Goal: Use online tool/utility

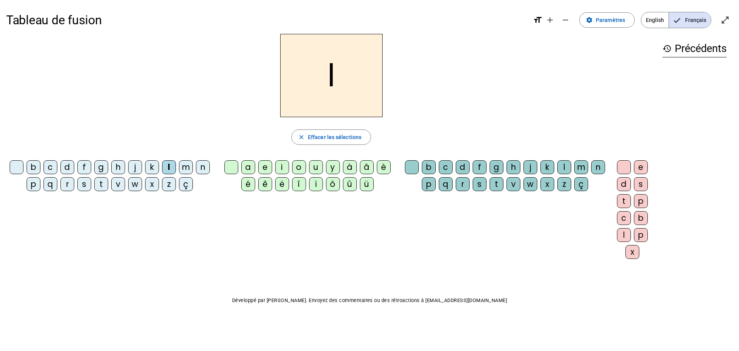
click at [265, 168] on div "e" at bounding box center [265, 167] width 14 height 14
click at [327, 138] on span "Effacer les sélections" at bounding box center [335, 136] width 54 height 9
click at [171, 173] on div "l" at bounding box center [169, 167] width 14 height 14
click at [319, 169] on div "u" at bounding box center [316, 167] width 14 height 14
click at [334, 139] on span "Effacer les sélections" at bounding box center [335, 136] width 54 height 9
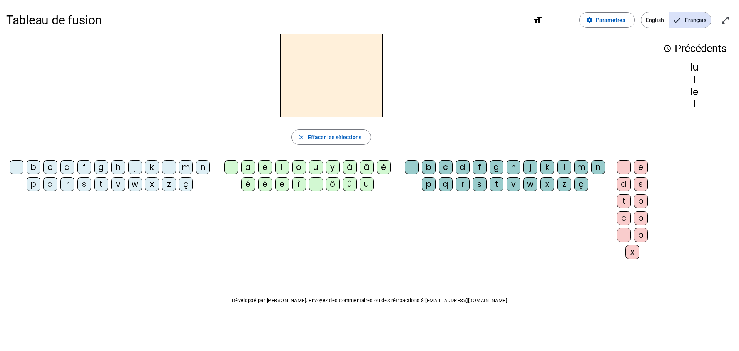
click at [100, 186] on div "t" at bounding box center [101, 184] width 14 height 14
click at [317, 167] on div "u" at bounding box center [316, 167] width 14 height 14
click at [319, 135] on span "Effacer les sélections" at bounding box center [335, 136] width 54 height 9
click at [69, 169] on div "d" at bounding box center [67, 167] width 14 height 14
click at [316, 167] on div "u" at bounding box center [316, 167] width 14 height 14
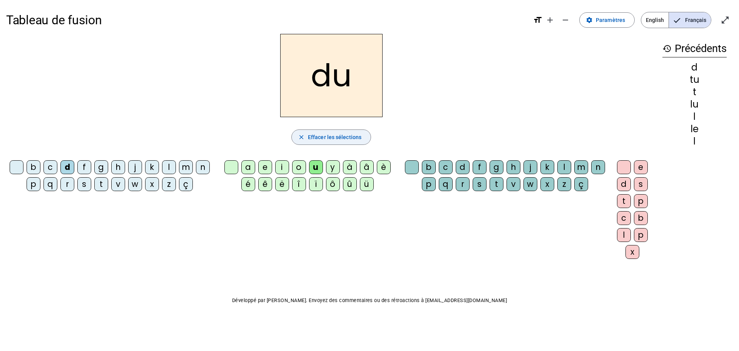
click at [333, 137] on span "Effacer les sélections" at bounding box center [335, 136] width 54 height 9
click at [65, 168] on div "d" at bounding box center [67, 167] width 14 height 14
click at [270, 167] on div "e" at bounding box center [265, 167] width 14 height 14
click at [324, 135] on span "Effacer les sélections" at bounding box center [335, 136] width 54 height 9
click at [105, 186] on div "t" at bounding box center [101, 184] width 14 height 14
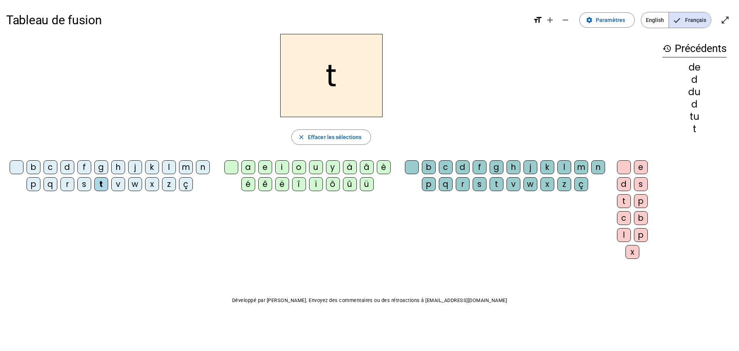
click at [266, 166] on div "e" at bounding box center [265, 167] width 14 height 14
click at [339, 138] on span "Effacer les sélections" at bounding box center [335, 136] width 54 height 9
click at [104, 185] on div "t" at bounding box center [101, 184] width 14 height 14
click at [20, 170] on div at bounding box center [17, 167] width 14 height 14
click at [102, 186] on div "t" at bounding box center [101, 184] width 14 height 14
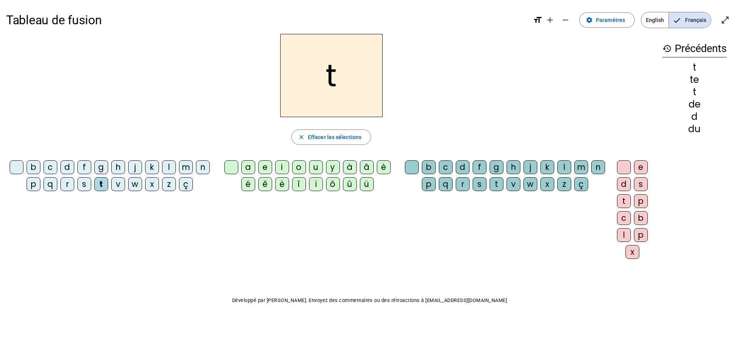
click at [244, 169] on div "a" at bounding box center [248, 167] width 14 height 14
